Goal: Task Accomplishment & Management: Manage account settings

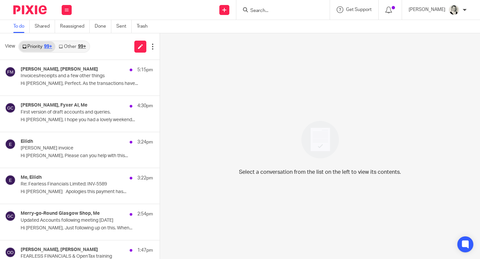
click at [75, 46] on link "Other 99+" at bounding box center [72, 46] width 34 height 11
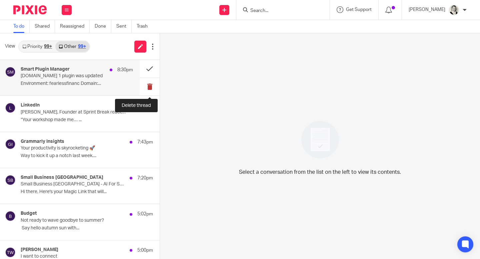
click at [149, 87] on button at bounding box center [150, 87] width 20 height 18
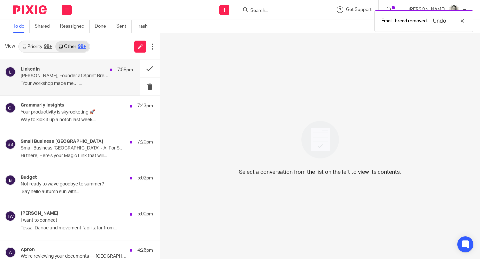
click at [88, 84] on p "“Your workshop made me… ..." at bounding box center [77, 84] width 112 height 6
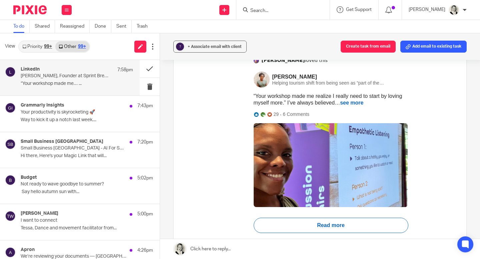
scroll to position [107, 0]
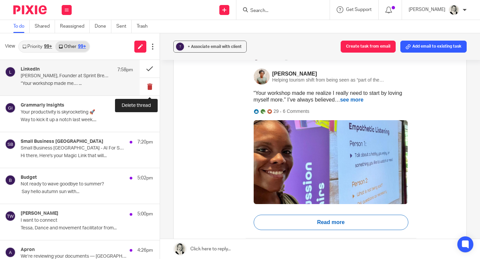
click at [147, 88] on button at bounding box center [150, 87] width 20 height 18
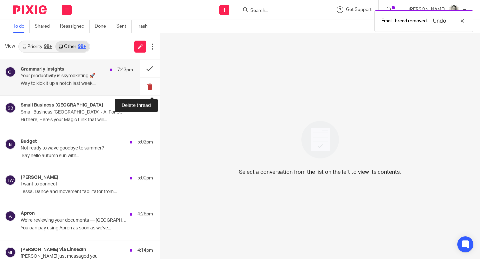
click at [148, 88] on button at bounding box center [150, 87] width 20 height 18
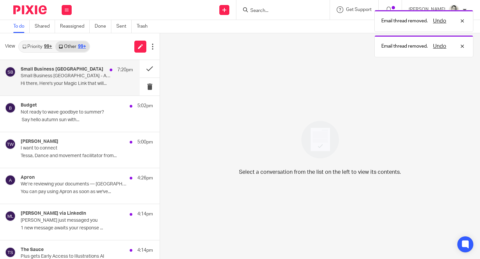
click at [107, 94] on div "Small Business [GEOGRAPHIC_DATA] 7:20pm Small Business Britain - AI For Small B…" at bounding box center [70, 78] width 140 height 36
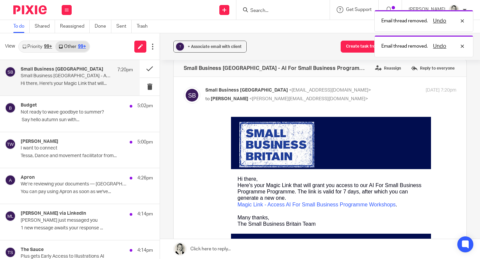
scroll to position [10, 0]
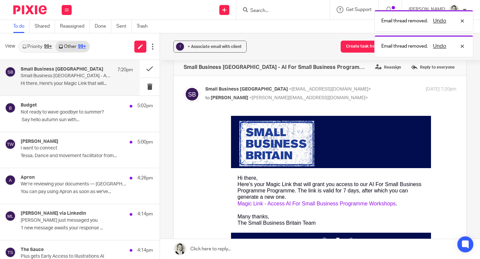
click at [270, 205] on link "Magic Link - Access AI For Small Business Programme Workshops" at bounding box center [317, 204] width 158 height 6
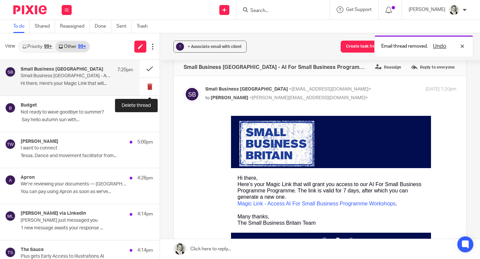
click at [149, 87] on button at bounding box center [150, 87] width 20 height 18
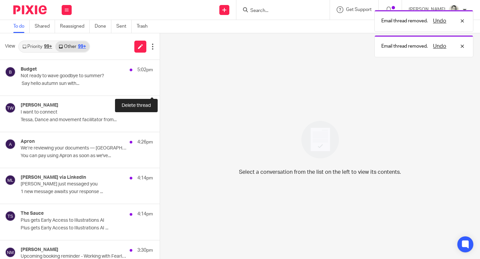
click at [160, 87] on button at bounding box center [162, 87] width 5 height 18
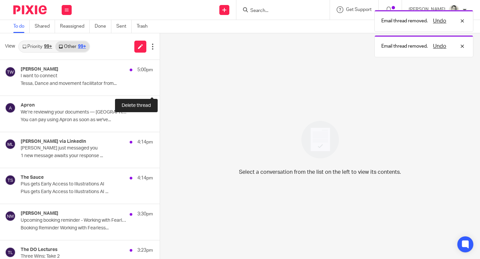
click at [160, 87] on button at bounding box center [162, 87] width 5 height 18
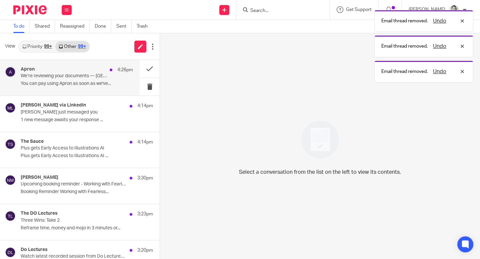
click at [109, 84] on p "You can pay using Apron as soon as we've..." at bounding box center [77, 84] width 112 height 6
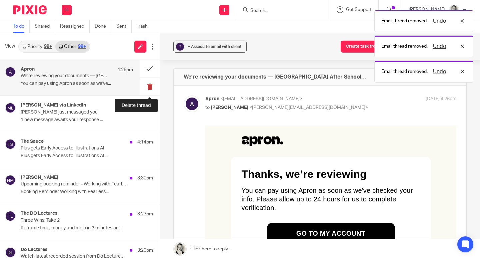
scroll to position [0, 0]
click at [151, 87] on button at bounding box center [150, 87] width 20 height 18
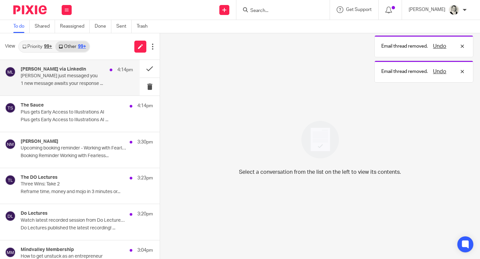
click at [117, 90] on div "[PERSON_NAME] via LinkedIn 4:14pm [PERSON_NAME] just messaged you 1 new message…" at bounding box center [70, 78] width 140 height 36
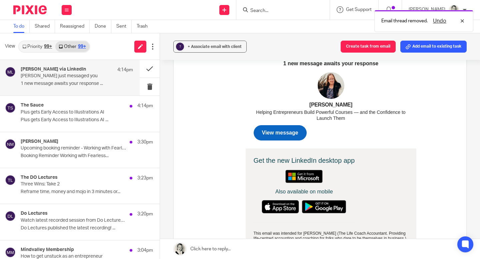
scroll to position [111, 0]
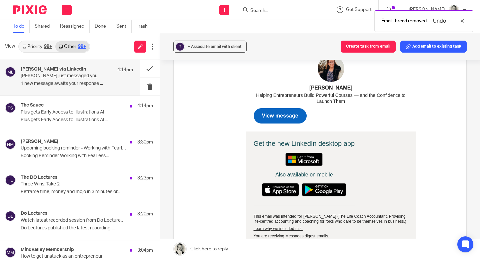
click at [286, 117] on span "View message" at bounding box center [280, 116] width 36 height 6
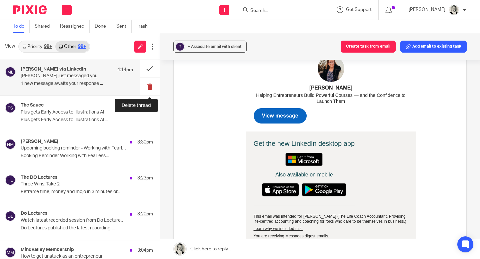
click at [149, 87] on button at bounding box center [150, 87] width 20 height 18
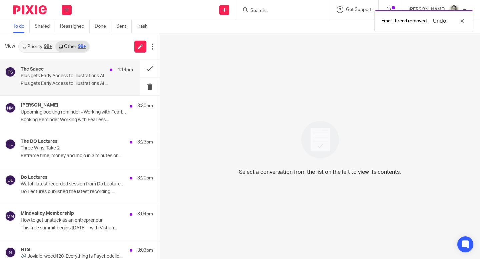
click at [98, 81] on p "Plus gets Early Access to Illustrations AI ..." at bounding box center [77, 84] width 112 height 6
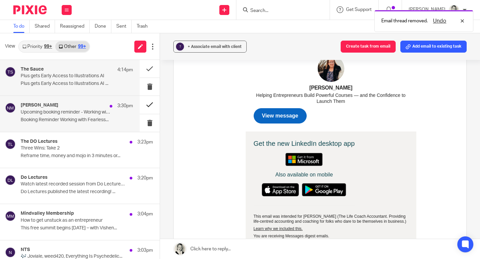
scroll to position [0, 0]
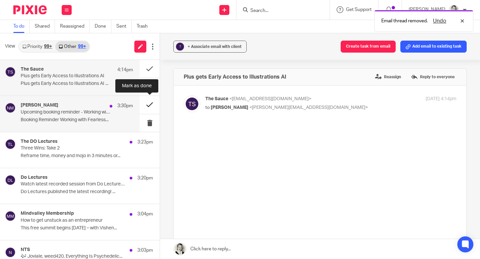
click at [147, 107] on button at bounding box center [150, 105] width 20 height 18
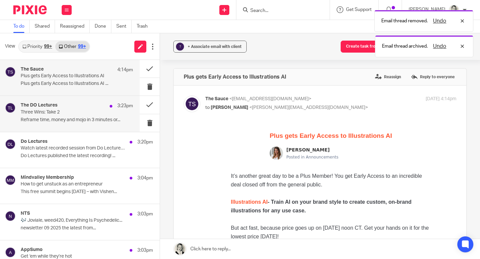
click at [90, 116] on div "The DO Lectures 3:23pm Three Wins: Take 2 Reframe time, money and mojo in 3 min…" at bounding box center [77, 114] width 112 height 22
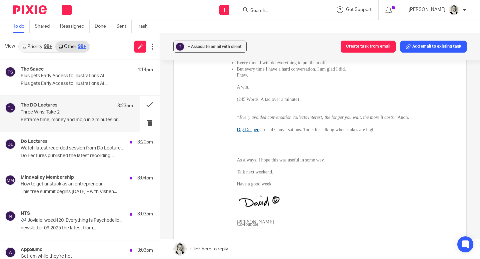
scroll to position [1525, 0]
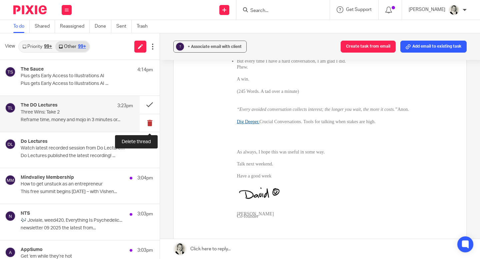
click at [151, 123] on button at bounding box center [150, 123] width 20 height 18
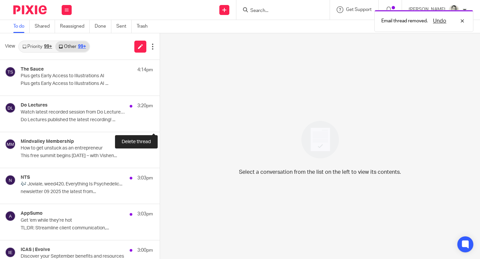
click at [160, 123] on button at bounding box center [162, 123] width 5 height 18
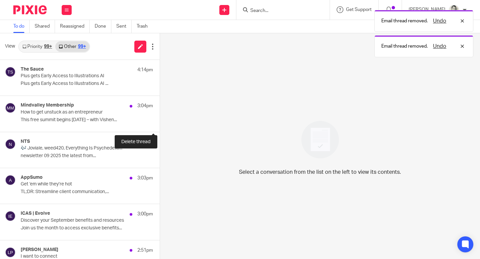
click at [160, 123] on button at bounding box center [162, 123] width 5 height 18
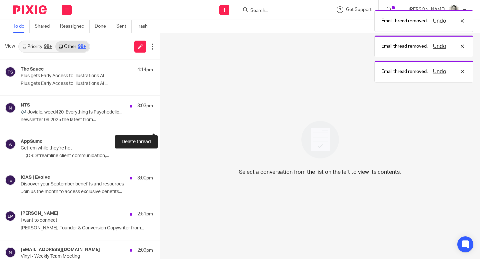
click at [160, 123] on button at bounding box center [162, 123] width 5 height 18
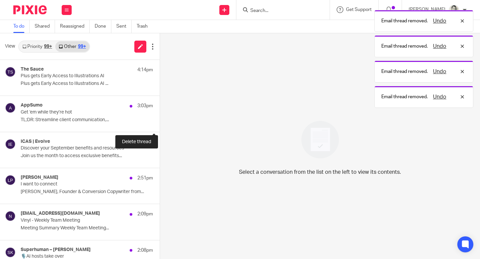
click at [160, 123] on button at bounding box center [162, 123] width 5 height 18
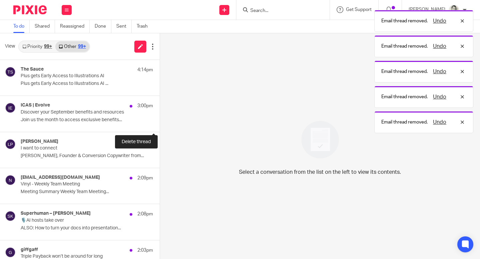
click at [160, 123] on button at bounding box center [162, 123] width 5 height 18
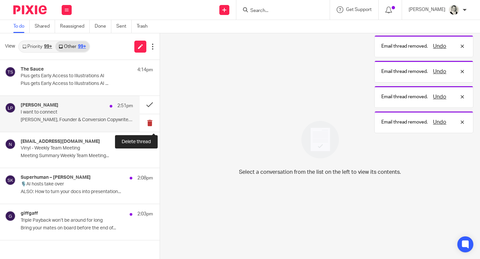
click at [150, 124] on button at bounding box center [150, 123] width 20 height 18
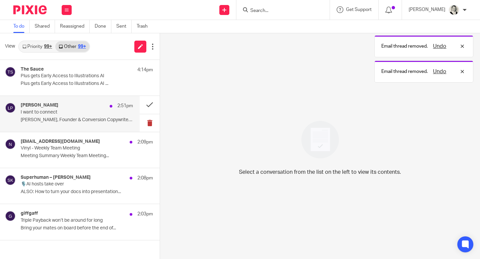
click at [150, 123] on button at bounding box center [150, 123] width 20 height 18
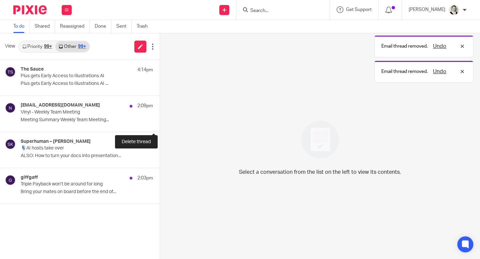
click at [160, 123] on button at bounding box center [162, 123] width 5 height 18
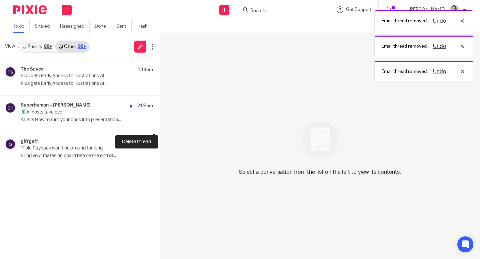
click at [160, 123] on button at bounding box center [162, 123] width 5 height 18
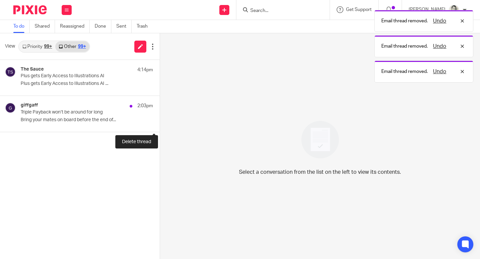
click at [160, 123] on button at bounding box center [162, 123] width 5 height 18
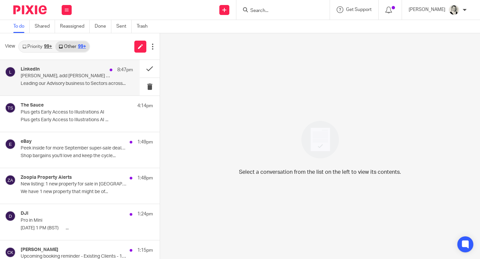
click at [112, 78] on div "LinkedIn 8:47pm [PERSON_NAME], add [PERSON_NAME] - Head of Advisory - Corporate…" at bounding box center [77, 78] width 112 height 22
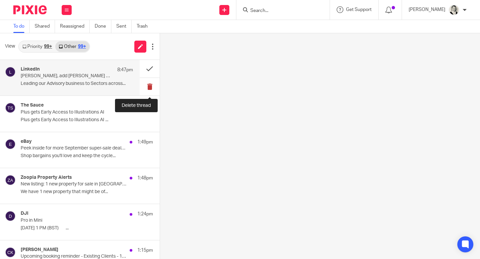
click at [147, 86] on button at bounding box center [150, 87] width 20 height 18
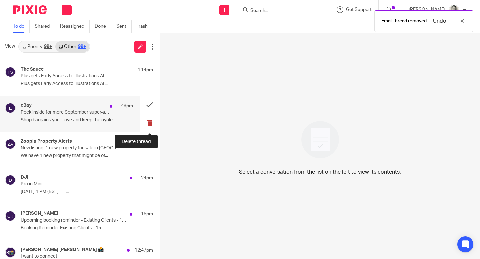
click at [149, 126] on button at bounding box center [150, 123] width 20 height 18
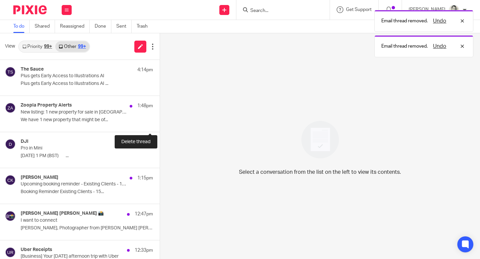
click at [160, 124] on button at bounding box center [162, 123] width 5 height 18
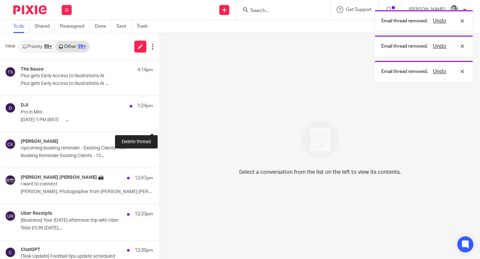
click at [160, 124] on button at bounding box center [162, 123] width 5 height 18
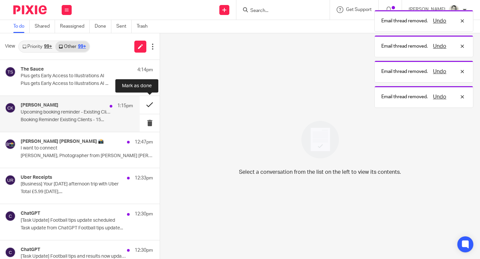
click at [148, 105] on button at bounding box center [150, 105] width 20 height 18
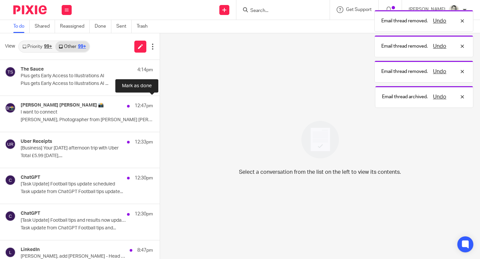
click at [160, 105] on button at bounding box center [162, 105] width 5 height 18
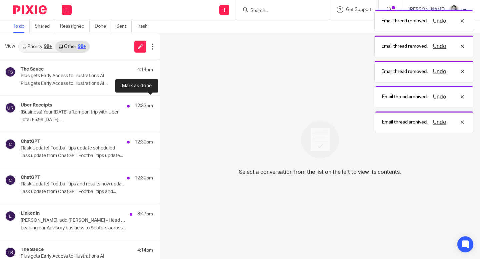
click at [160, 105] on button at bounding box center [162, 105] width 5 height 18
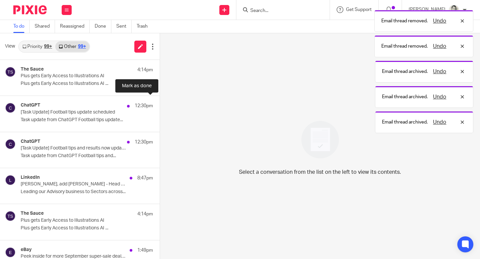
click at [160, 105] on button at bounding box center [162, 105] width 5 height 18
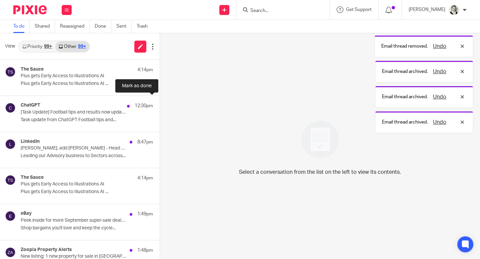
click at [160, 105] on button at bounding box center [162, 105] width 5 height 18
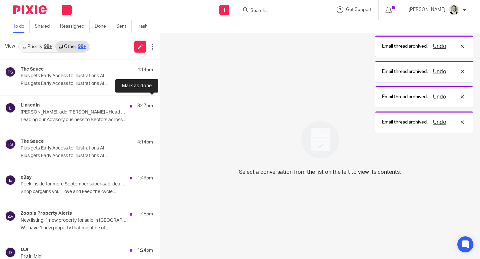
click at [160, 105] on button at bounding box center [162, 105] width 5 height 18
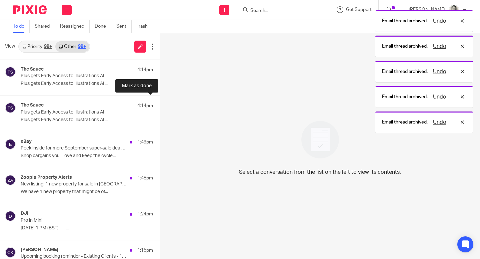
click at [160, 105] on button at bounding box center [162, 105] width 5 height 18
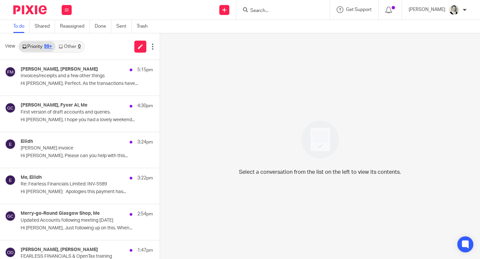
click at [72, 48] on link "Other 0" at bounding box center [69, 46] width 28 height 11
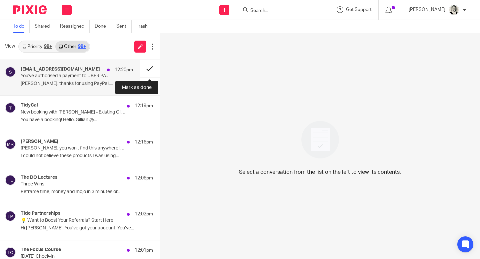
click at [151, 67] on button at bounding box center [150, 69] width 20 height 18
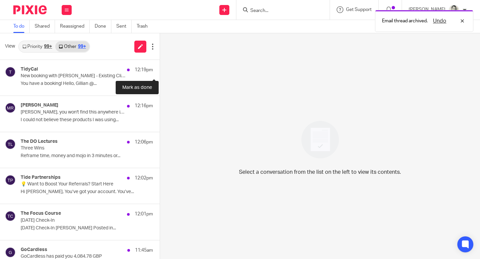
click at [160, 67] on button at bounding box center [162, 69] width 5 height 18
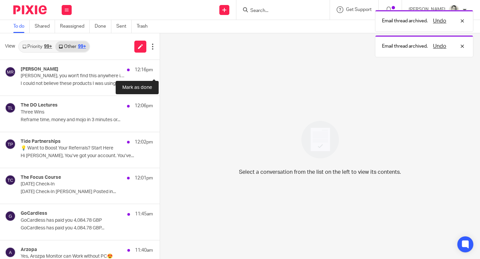
click at [160, 67] on button at bounding box center [162, 69] width 5 height 18
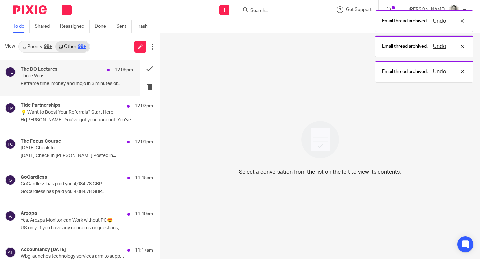
click at [97, 85] on p "Reframe time, money and mojo in 3 minutes or..." at bounding box center [77, 84] width 112 height 6
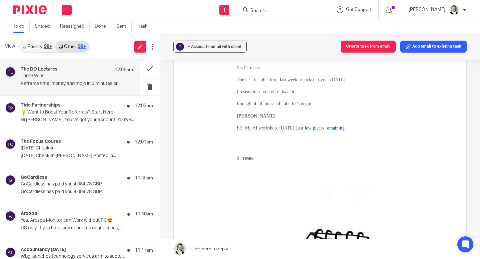
scroll to position [104, 0]
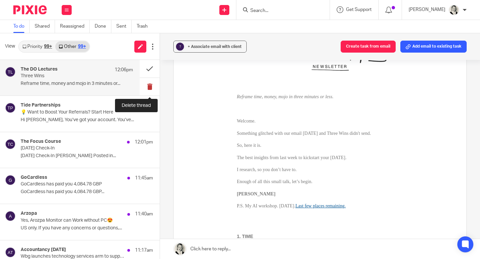
click at [147, 84] on button at bounding box center [150, 87] width 20 height 18
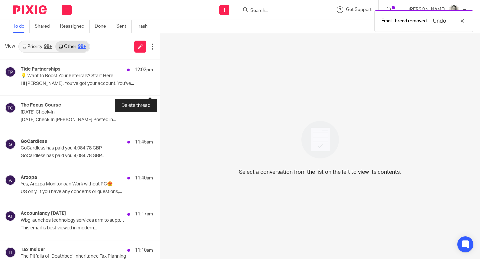
click at [160, 84] on button at bounding box center [162, 87] width 5 height 18
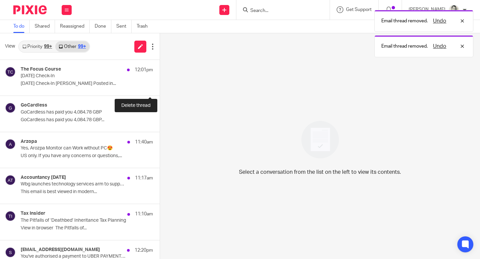
click at [160, 84] on button at bounding box center [162, 87] width 5 height 18
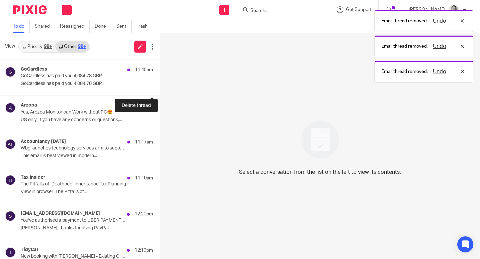
click at [160, 84] on button at bounding box center [162, 87] width 5 height 18
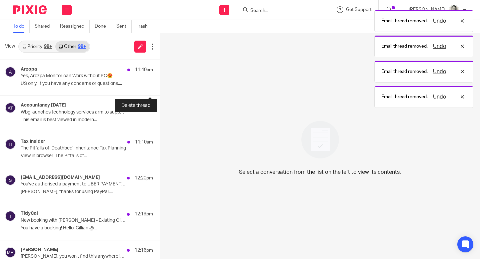
click at [160, 84] on button at bounding box center [162, 87] width 5 height 18
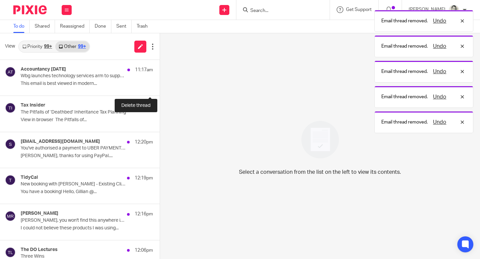
click at [160, 84] on button at bounding box center [162, 87] width 5 height 18
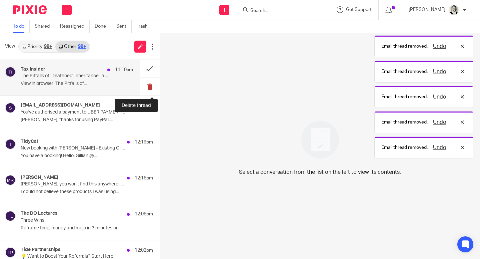
click at [149, 84] on button at bounding box center [150, 87] width 20 height 18
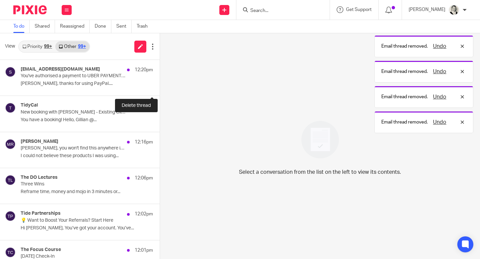
click at [160, 84] on button at bounding box center [162, 87] width 5 height 18
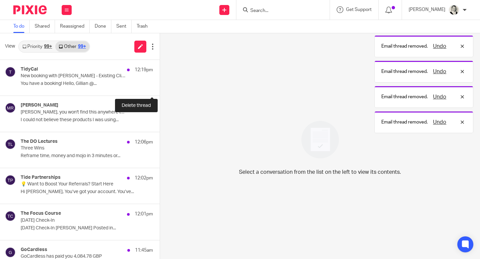
click at [160, 84] on button at bounding box center [162, 87] width 5 height 18
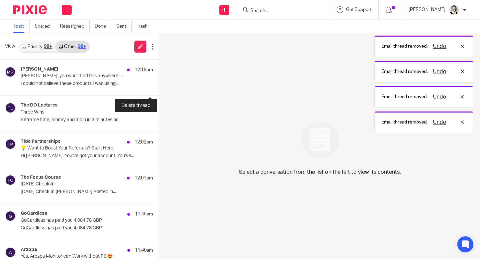
click at [160, 84] on button at bounding box center [162, 87] width 5 height 18
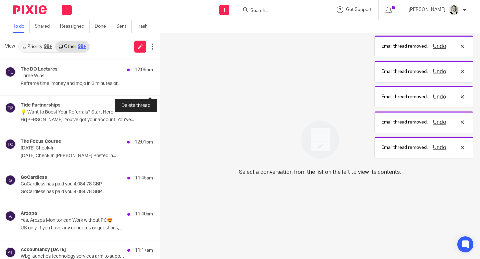
click at [160, 84] on button at bounding box center [162, 87] width 5 height 18
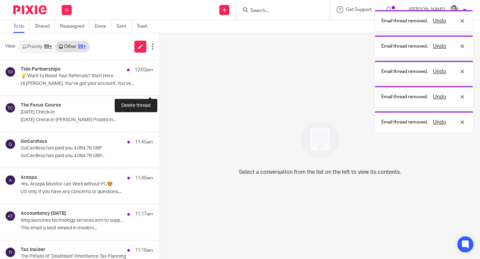
click at [160, 84] on button at bounding box center [162, 87] width 5 height 18
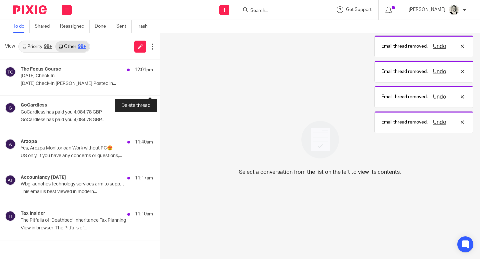
click at [160, 84] on button at bounding box center [162, 87] width 5 height 18
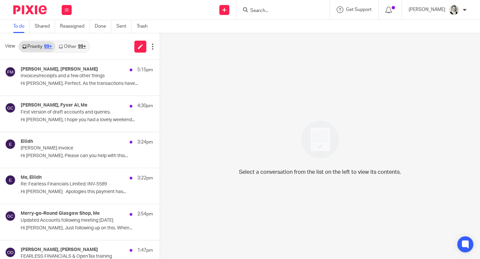
click at [74, 47] on link "Other 99+" at bounding box center [72, 46] width 34 height 11
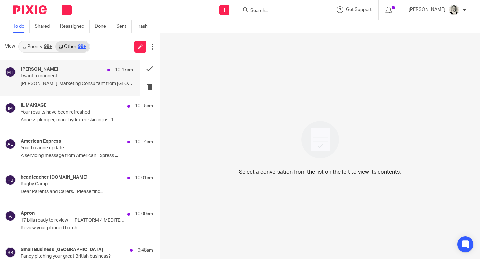
click at [98, 84] on p "Melissa, Marketing Consultant from Livingstone..." at bounding box center [77, 84] width 112 height 6
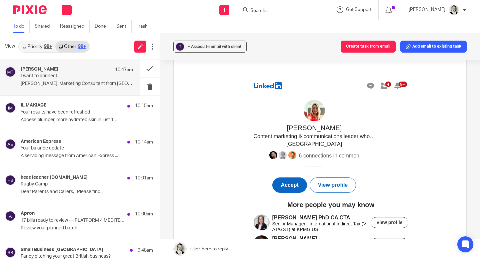
scroll to position [19, 0]
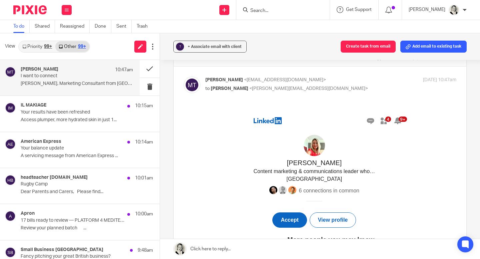
click at [334, 218] on span "View profile" at bounding box center [333, 220] width 30 height 6
click at [151, 89] on button at bounding box center [150, 87] width 20 height 18
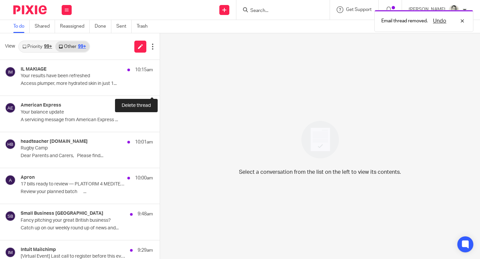
click at [160, 89] on button at bounding box center [162, 87] width 5 height 18
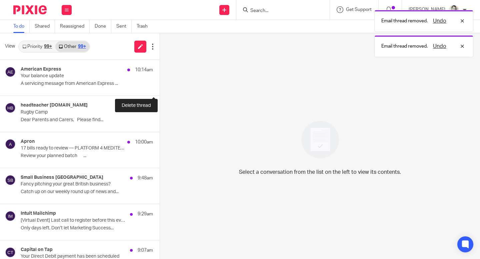
click at [160, 89] on button at bounding box center [162, 87] width 5 height 18
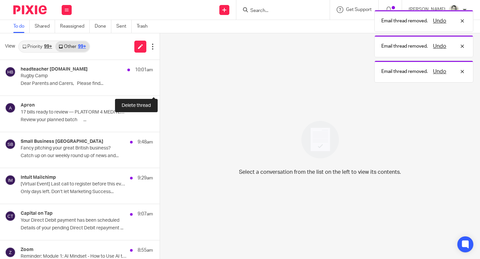
click at [160, 89] on button at bounding box center [162, 87] width 5 height 18
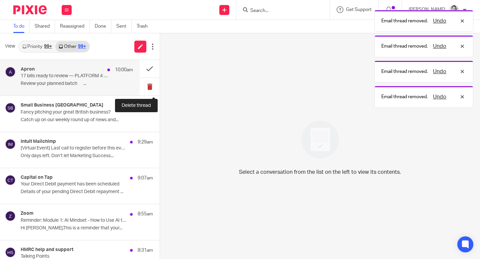
click at [151, 88] on button at bounding box center [150, 87] width 20 height 18
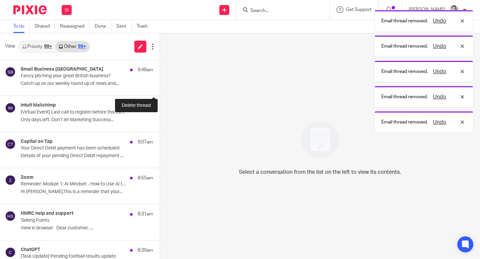
click at [160, 88] on button at bounding box center [162, 87] width 5 height 18
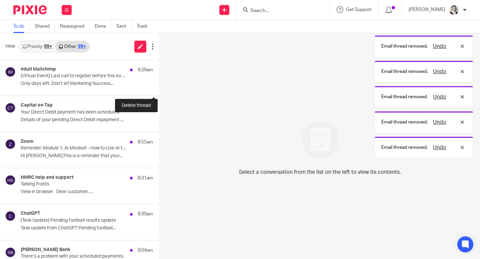
click at [160, 88] on button at bounding box center [162, 87] width 5 height 18
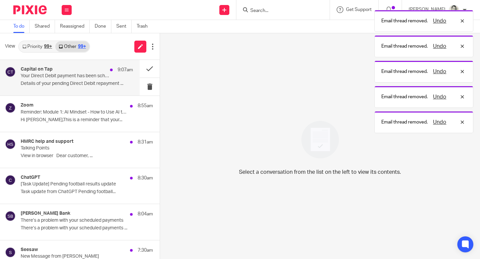
click at [105, 84] on p "Details of your pending Direct Debit repayment ..." at bounding box center [77, 84] width 112 height 6
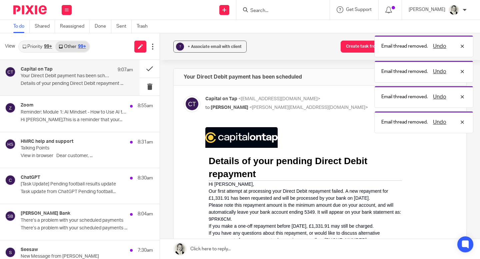
scroll to position [0, 0]
